Goal: Information Seeking & Learning: Learn about a topic

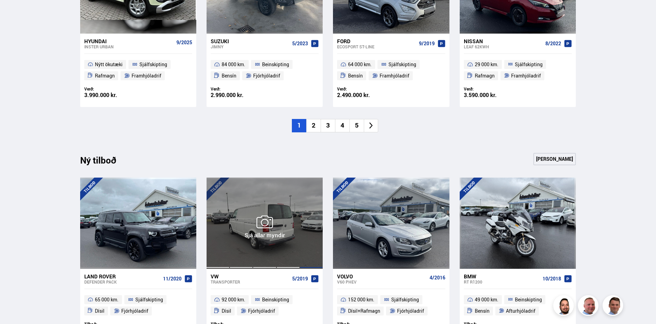
scroll to position [480, 0]
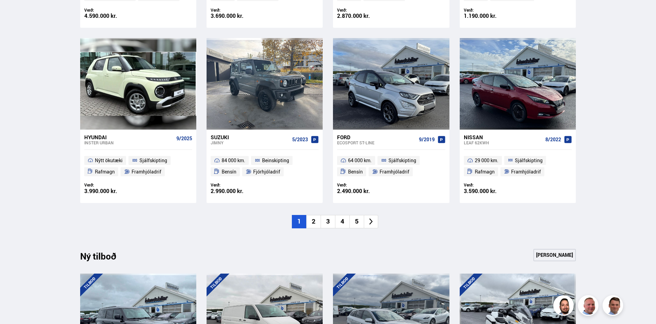
click at [313, 217] on li "2" at bounding box center [313, 221] width 14 height 13
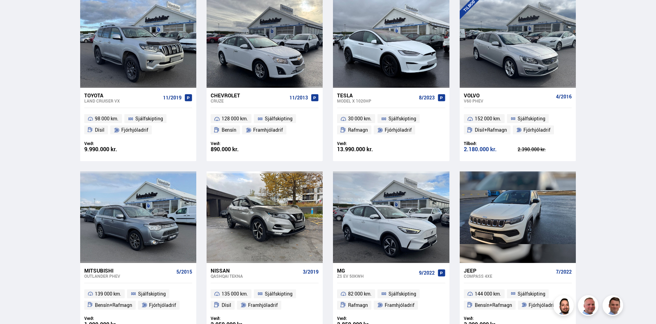
scroll to position [343, 0]
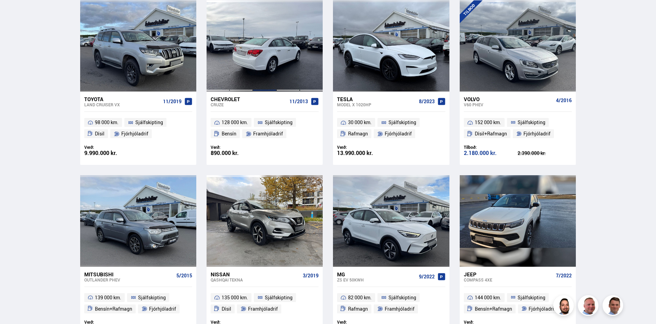
click at [255, 43] on div at bounding box center [264, 45] width 23 height 91
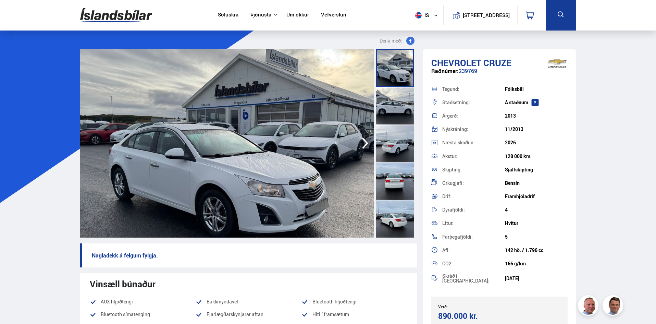
click at [403, 104] on div at bounding box center [395, 106] width 38 height 38
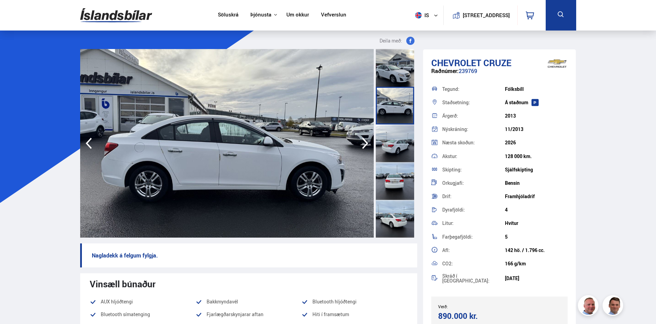
click at [395, 138] on div at bounding box center [395, 143] width 38 height 38
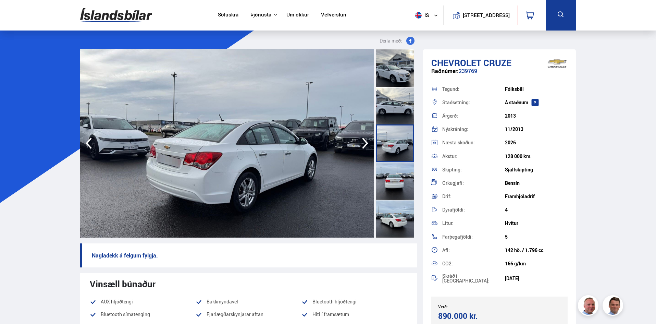
click at [399, 182] on div at bounding box center [395, 181] width 38 height 38
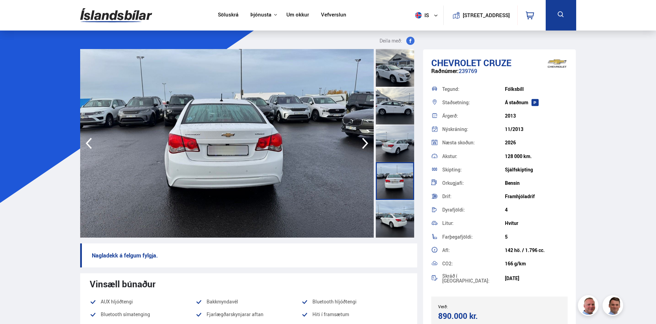
click at [397, 212] on div at bounding box center [395, 219] width 38 height 38
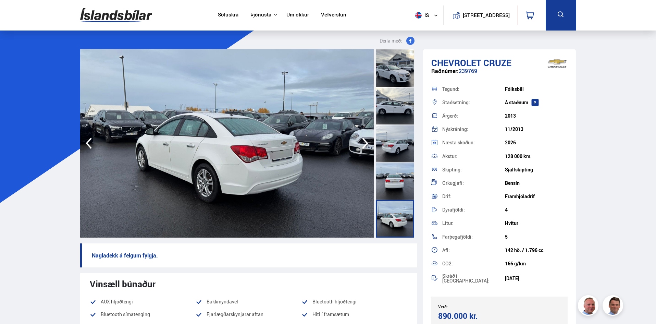
click at [363, 141] on icon "button" at bounding box center [366, 143] width 14 height 16
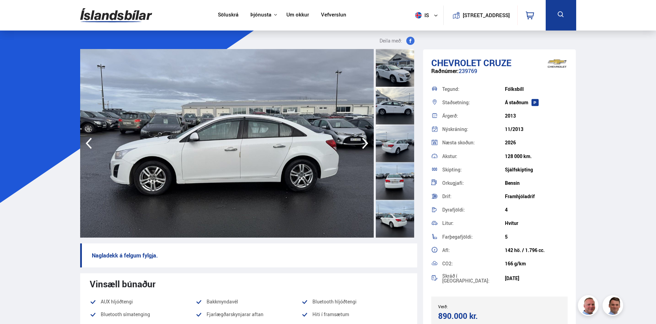
click at [363, 141] on icon "button" at bounding box center [366, 143] width 14 height 16
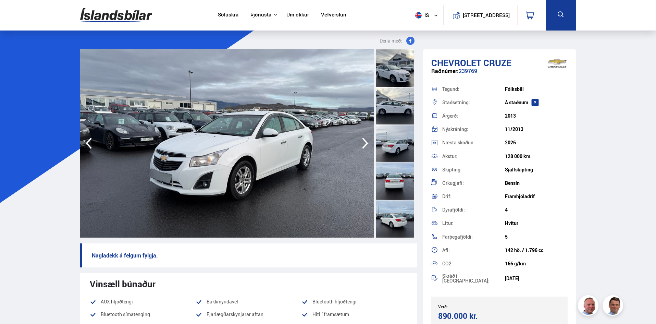
click at [363, 141] on icon "button" at bounding box center [366, 143] width 14 height 16
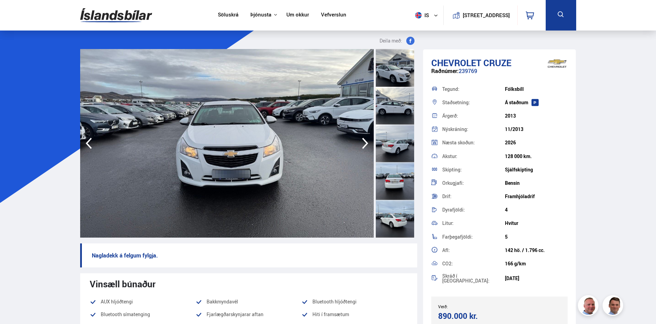
click at [363, 141] on icon "button" at bounding box center [366, 143] width 14 height 16
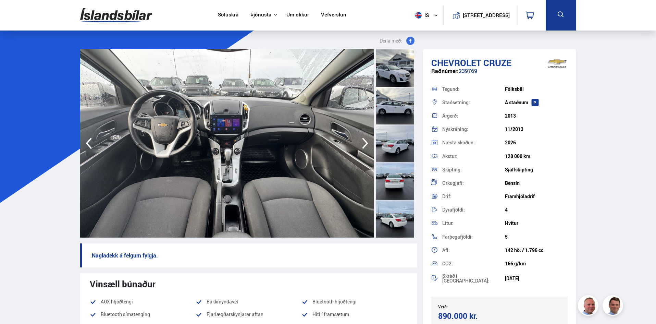
click at [363, 141] on icon "button" at bounding box center [366, 143] width 14 height 16
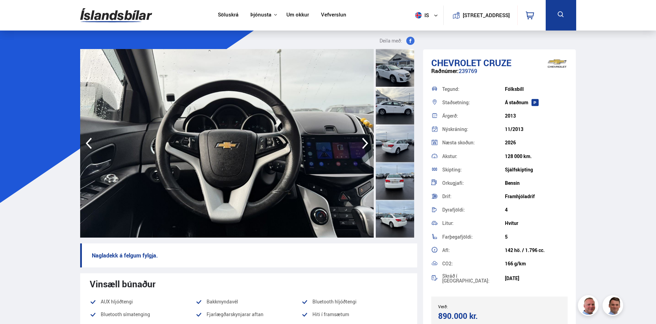
click at [363, 141] on icon "button" at bounding box center [366, 143] width 14 height 16
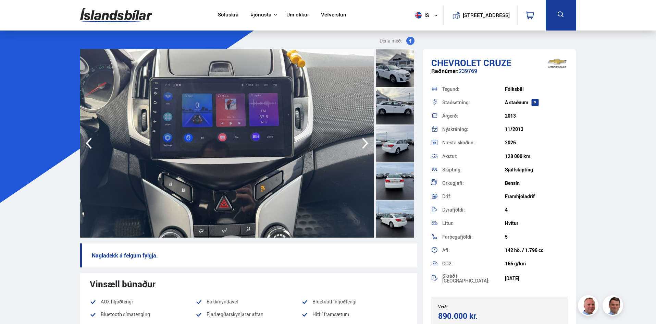
click at [363, 141] on icon "button" at bounding box center [366, 143] width 14 height 16
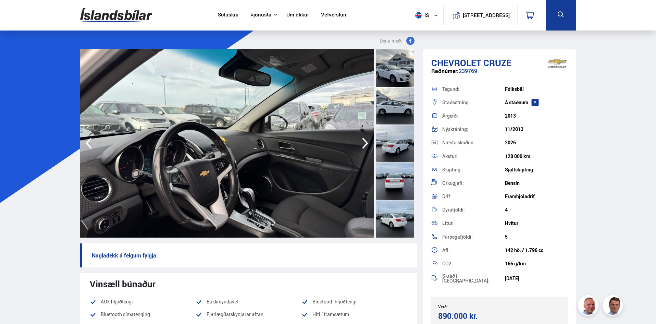
click at [363, 141] on icon "button" at bounding box center [366, 143] width 14 height 16
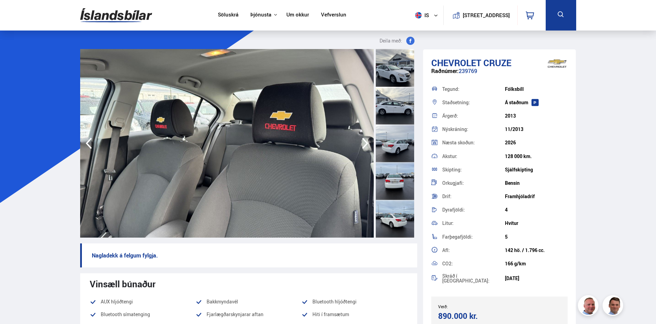
click at [363, 141] on icon "button" at bounding box center [366, 143] width 14 height 16
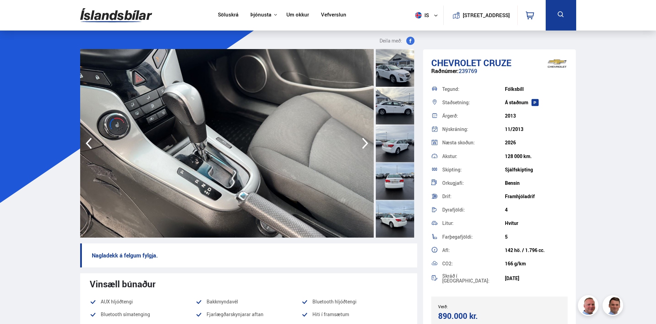
click at [366, 141] on icon "button" at bounding box center [366, 143] width 14 height 16
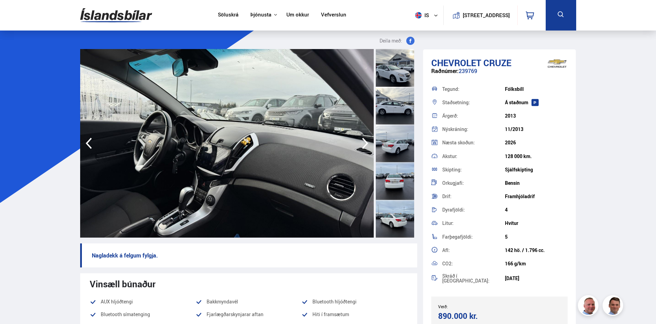
click at [366, 141] on icon "button" at bounding box center [366, 143] width 14 height 16
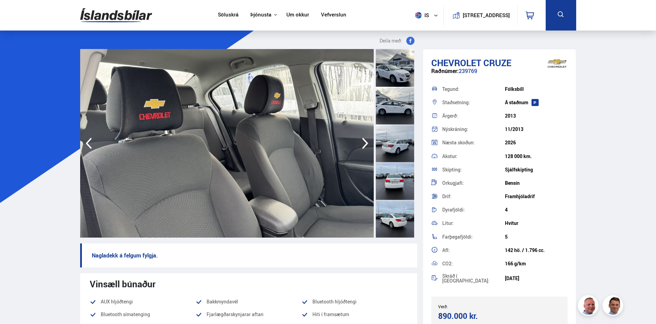
click at [366, 141] on icon "button" at bounding box center [366, 143] width 14 height 16
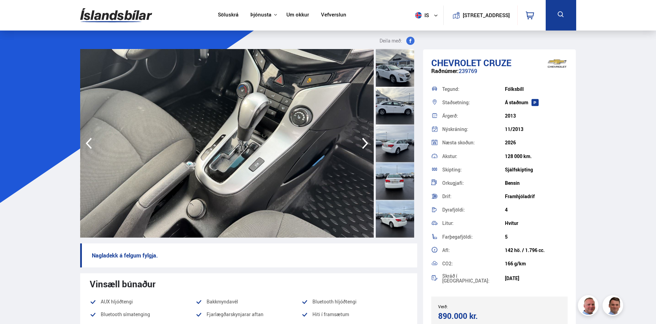
click at [366, 141] on icon "button" at bounding box center [366, 143] width 14 height 16
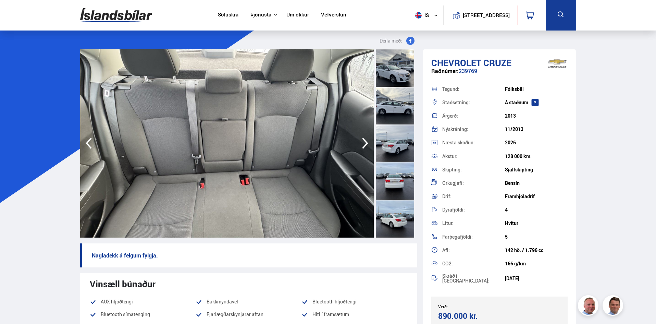
click at [366, 141] on icon "button" at bounding box center [366, 143] width 14 height 16
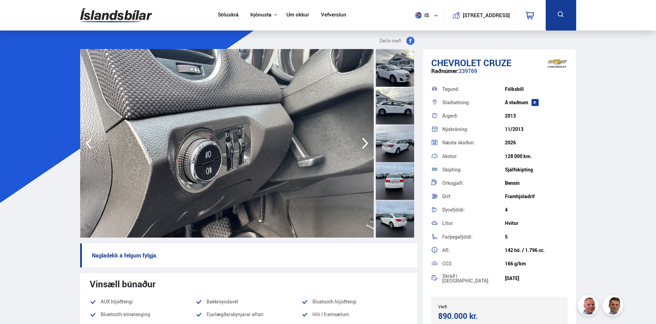
click at [366, 141] on icon "button" at bounding box center [366, 143] width 14 height 16
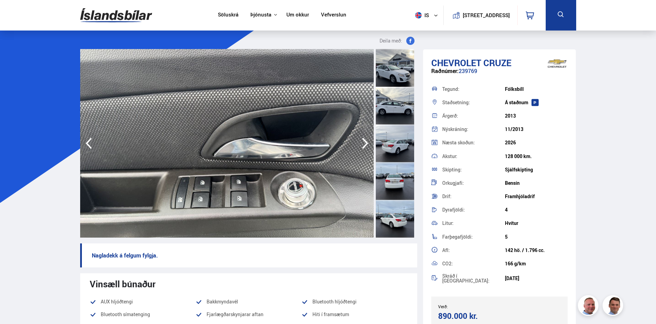
click at [366, 141] on icon "button" at bounding box center [366, 143] width 14 height 16
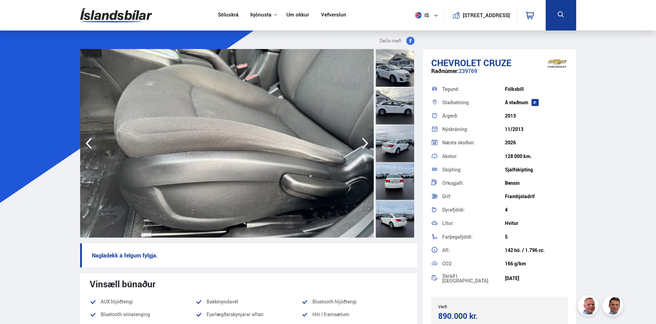
click at [366, 141] on icon "button" at bounding box center [366, 143] width 14 height 16
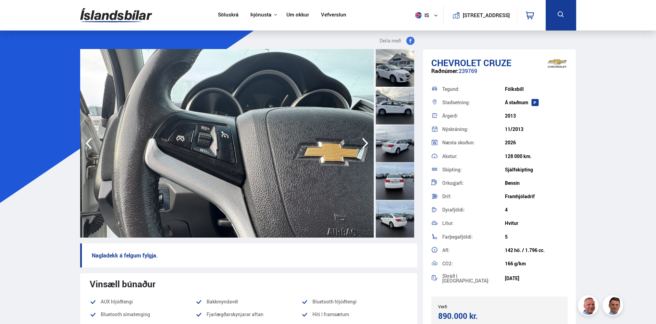
click at [366, 141] on icon "button" at bounding box center [366, 143] width 14 height 16
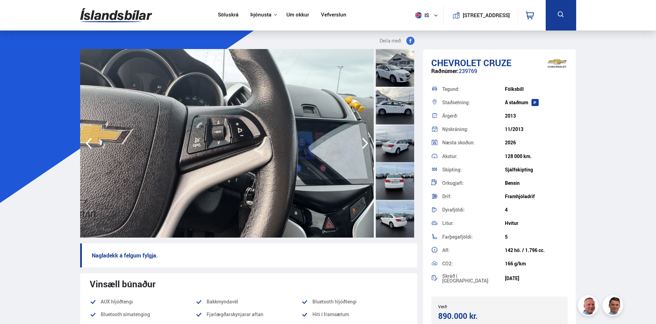
click at [366, 141] on icon "button" at bounding box center [366, 143] width 14 height 16
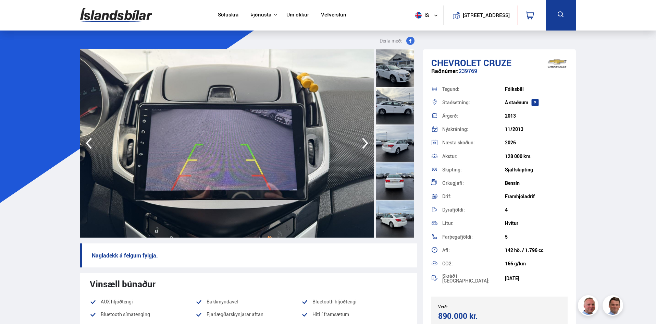
click at [366, 141] on icon "button" at bounding box center [366, 143] width 14 height 16
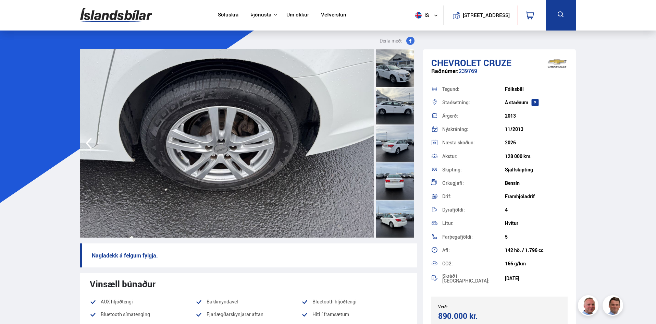
click at [366, 141] on img at bounding box center [227, 143] width 294 height 189
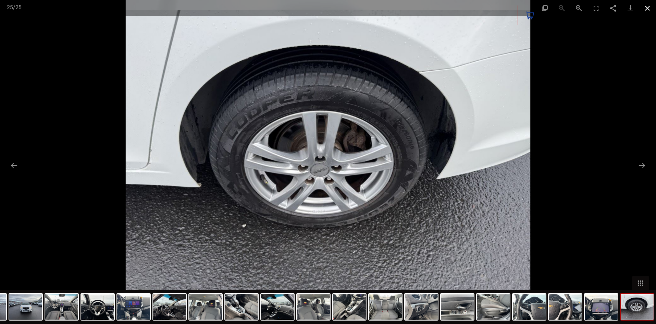
click at [650, 6] on button "Close gallery" at bounding box center [647, 8] width 17 height 16
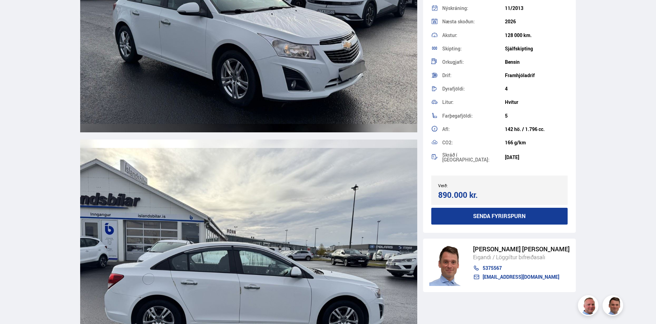
scroll to position [1063, 0]
